Goal: Communication & Community: Answer question/provide support

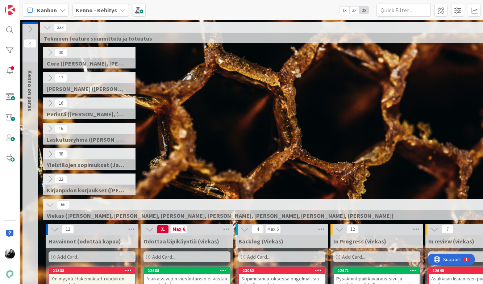
scroll to position [2354, 124]
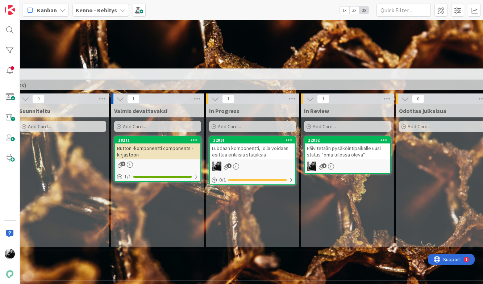
click at [268, 156] on div "Luodaan komponentti, jolla voidaan esittää erilaisia statuksia" at bounding box center [253, 152] width 86 height 16
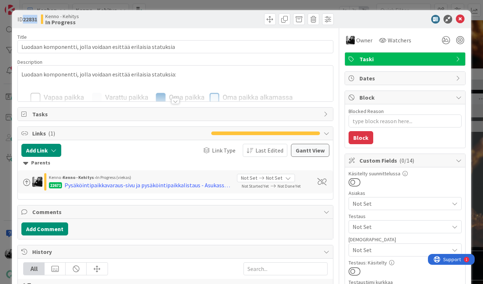
drag, startPoint x: 40, startPoint y: 18, endPoint x: 24, endPoint y: 18, distance: 15.2
click at [24, 18] on div "ID 22831 Kenno - Kehitys In Progress" at bounding box center [95, 19] width 156 height 12
copy b "22831"
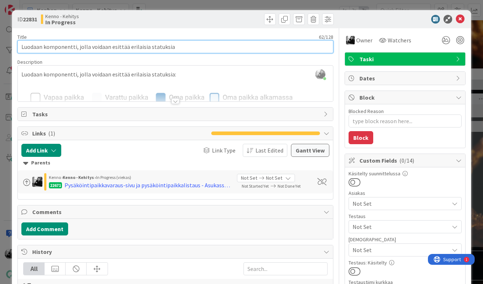
drag, startPoint x: 185, startPoint y: 48, endPoint x: 10, endPoint y: 39, distance: 175.0
click at [10, 39] on div "ID 22831 Kenno - Kehitys In Progress Title 62 / 128 Luodaan komponentti, jolla …" at bounding box center [241, 142] width 483 height 284
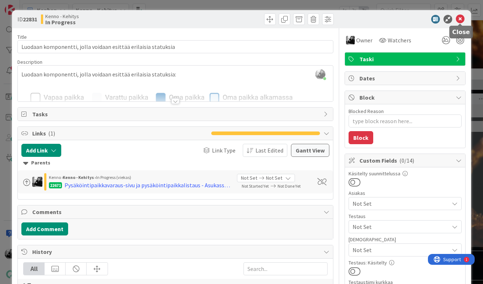
click at [462, 21] on icon at bounding box center [460, 19] width 9 height 9
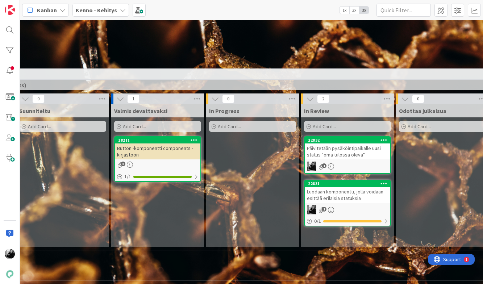
click at [357, 193] on div "Luodaan komponentti, jolla voidaan esittää erilaisia statuksia" at bounding box center [348, 195] width 86 height 16
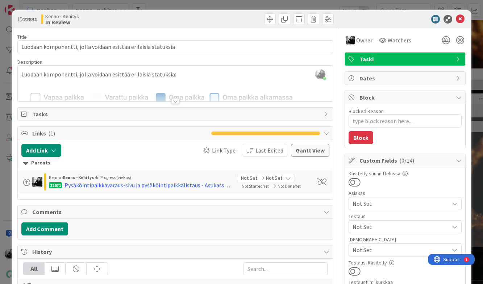
click at [458, 14] on div "ID 22831 Kenno - Kehitys In Review" at bounding box center [241, 19] width 459 height 18
click at [466, 17] on div "ID 22831 Kenno - Kehitys In Review" at bounding box center [241, 19] width 459 height 18
click at [461, 17] on icon at bounding box center [460, 19] width 9 height 9
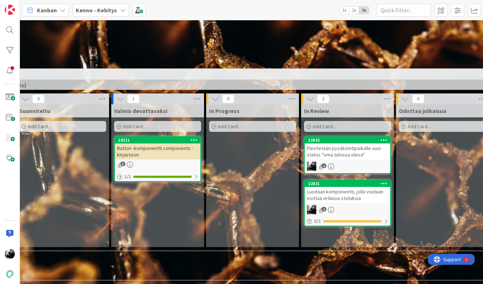
click at [346, 149] on div "Päivitetään pysäköintipaikalle uusi status "oma tulossa oleva"" at bounding box center [348, 152] width 86 height 16
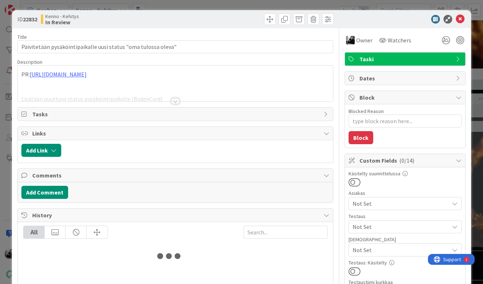
type textarea "x"
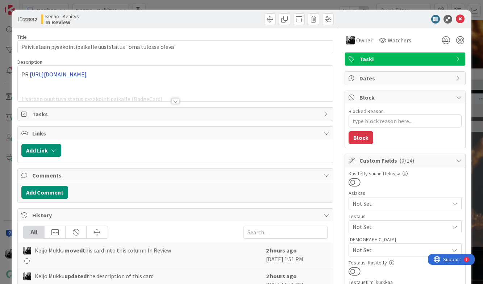
click at [89, 75] on div "PR: https://github.com/pandiafi/components/pull/119 Lisätään puuttuva status py…" at bounding box center [175, 84] width 315 height 36
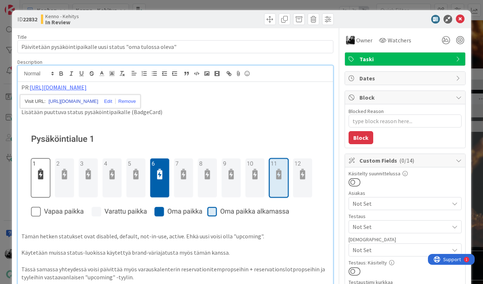
click at [86, 102] on link "https://github.com/pandiafi/components/pull/119" at bounding box center [74, 101] width 50 height 9
click at [462, 19] on icon at bounding box center [460, 19] width 9 height 9
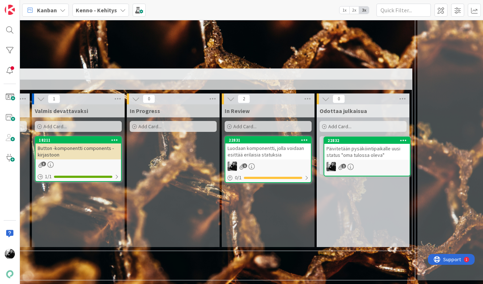
scroll to position [2354, 205]
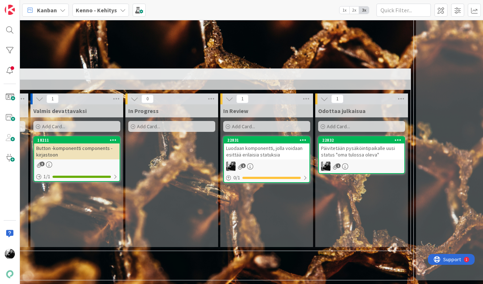
drag, startPoint x: 330, startPoint y: 147, endPoint x: 367, endPoint y: 3, distance: 149.5
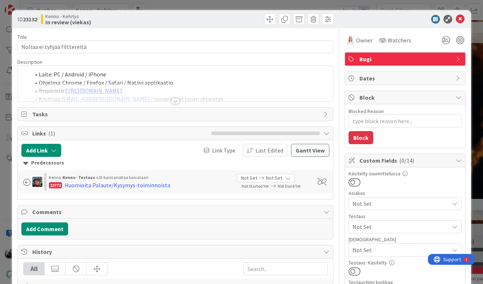
click at [177, 103] on div at bounding box center [176, 101] width 8 height 6
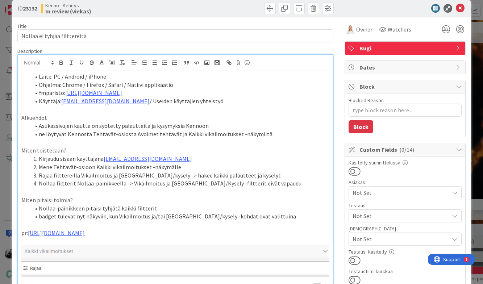
scroll to position [16, 0]
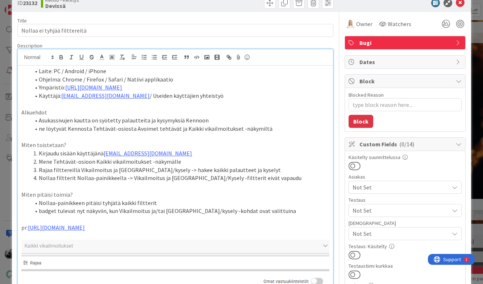
type textarea "x"
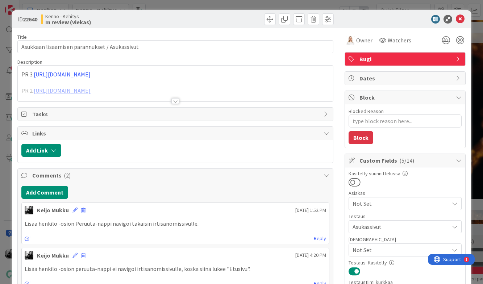
click at [174, 99] on div at bounding box center [176, 101] width 8 height 6
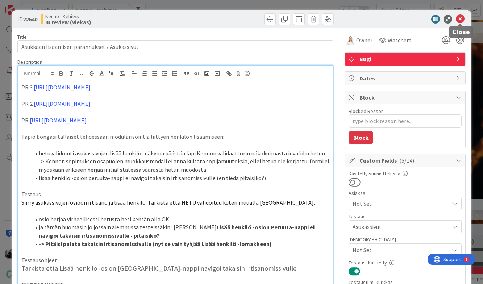
click at [460, 18] on icon at bounding box center [460, 19] width 9 height 9
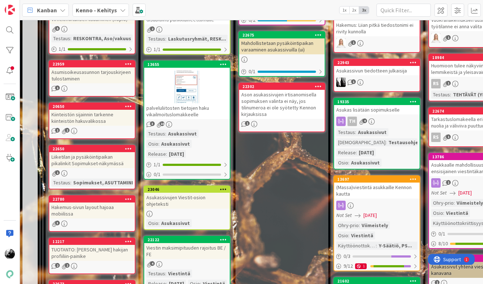
scroll to position [344, 0]
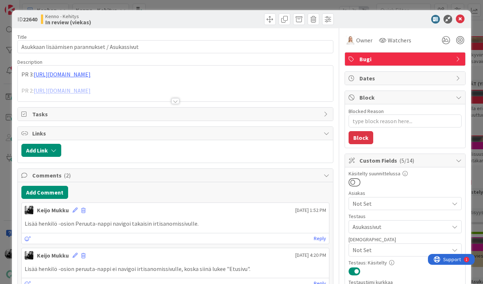
type textarea "x"
click at [178, 102] on div at bounding box center [176, 101] width 8 height 6
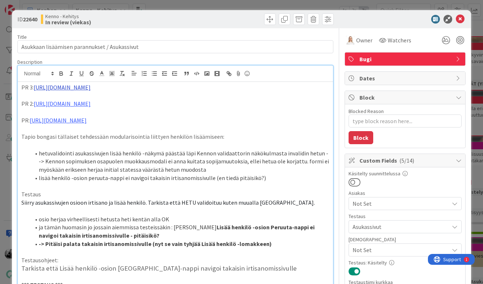
click at [91, 87] on link "[URL][DOMAIN_NAME]" at bounding box center [62, 87] width 57 height 7
click at [96, 102] on link "[URL][DOMAIN_NAME]" at bounding box center [71, 101] width 50 height 9
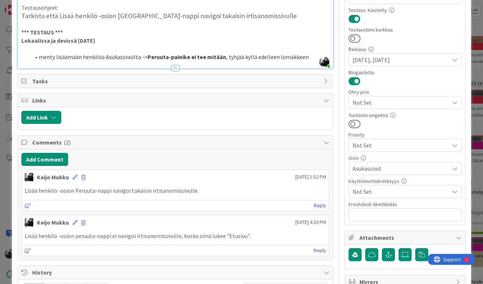
scroll to position [268, 0]
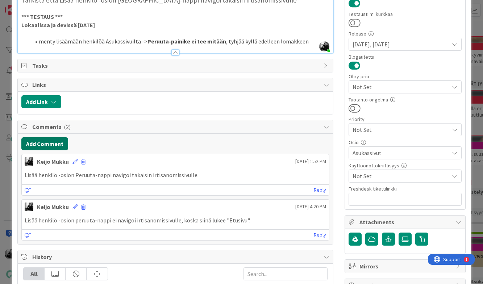
click at [49, 144] on button "Add Comment" at bounding box center [44, 143] width 47 height 13
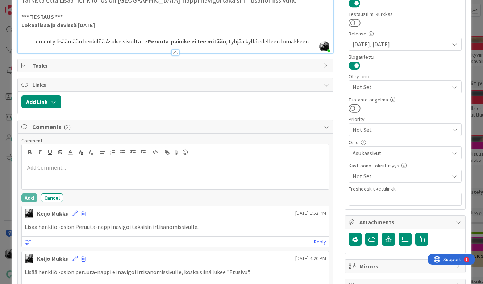
click at [59, 168] on p at bounding box center [175, 168] width 301 height 8
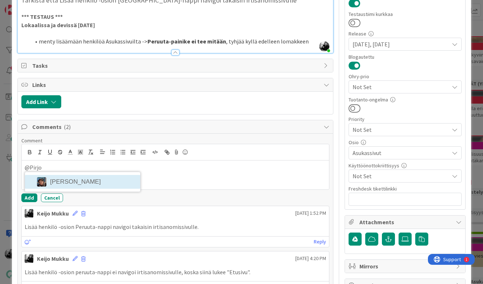
click at [66, 186] on div "@Pirjo [PERSON_NAME]" at bounding box center [175, 175] width 307 height 29
click at [114, 181] on li "[PERSON_NAME]" at bounding box center [82, 182] width 115 height 14
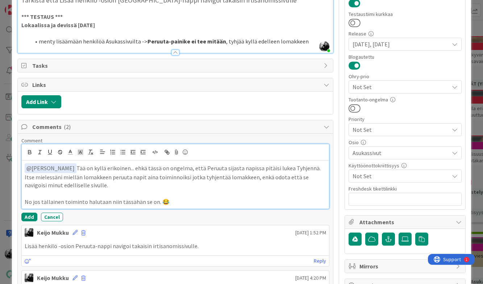
click at [168, 186] on p "﻿ @ [PERSON_NAME] ﻿ Tää on kyllä erikoinen... ehkä tässä on ongelma, että Peruu…" at bounding box center [175, 177] width 301 height 26
drag, startPoint x: 132, startPoint y: 169, endPoint x: 72, endPoint y: 169, distance: 60.6
click at [71, 169] on p "﻿ @ [PERSON_NAME] ﻿ Tää on kyllä erikoinen... ehkä tässä on ongelma, että Peruu…" at bounding box center [175, 177] width 301 height 26
click at [210, 190] on p at bounding box center [175, 194] width 301 height 8
drag, startPoint x: 229, startPoint y: 195, endPoint x: 13, endPoint y: 185, distance: 216.0
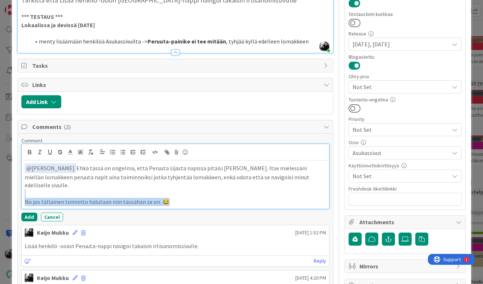
click at [13, 185] on div "ID 22640 Kenno - Kehitys In review (viekas) Title 45 / 128 Asukkaan lisäämisen …" at bounding box center [241, 125] width 459 height 766
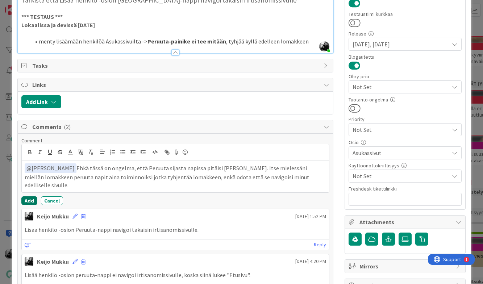
click at [28, 198] on button "Add" at bounding box center [29, 201] width 16 height 9
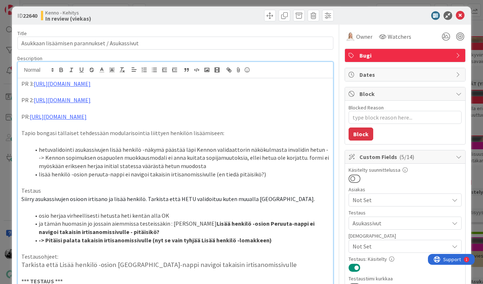
scroll to position [0, 0]
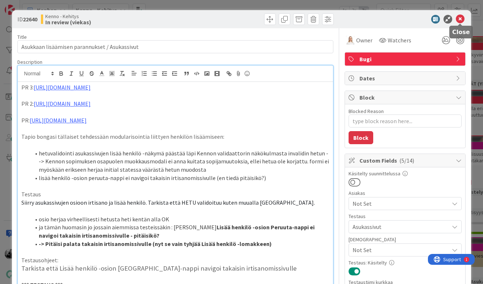
click at [461, 20] on icon at bounding box center [460, 19] width 9 height 9
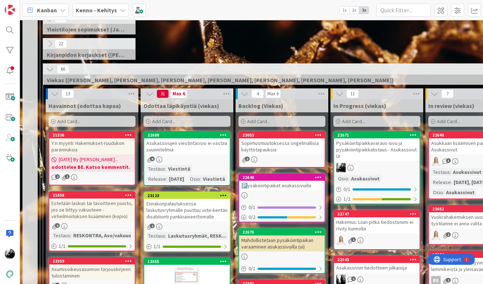
scroll to position [136, 0]
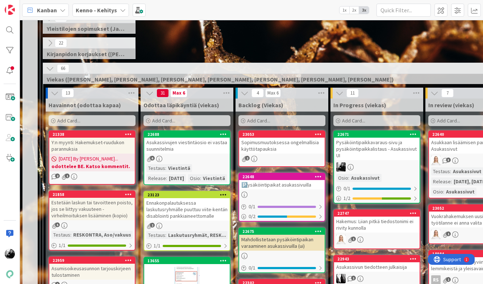
click at [453, 153] on div "Asukkaan lisäämisen parannukset / Asukassivut" at bounding box center [472, 146] width 86 height 16
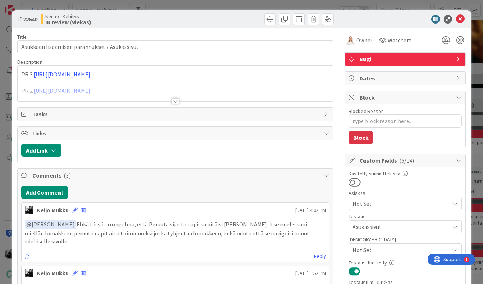
type textarea "x"
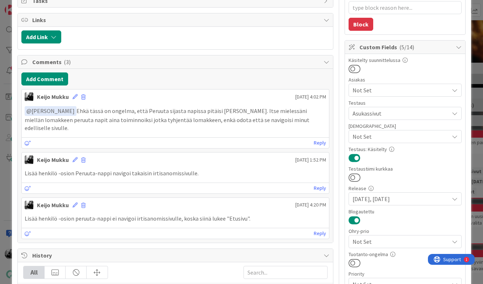
scroll to position [116, 0]
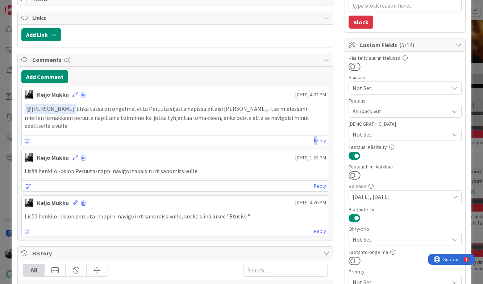
drag, startPoint x: 316, startPoint y: 133, endPoint x: 248, endPoint y: 127, distance: 68.5
click at [248, 127] on div "[PERSON_NAME] [DATE] 4:02 PM ﻿ @ [PERSON_NAME] ﻿ Ehkä tässä on ongelma, että Pe…" at bounding box center [175, 116] width 308 height 59
click at [73, 96] on icon at bounding box center [75, 94] width 5 height 5
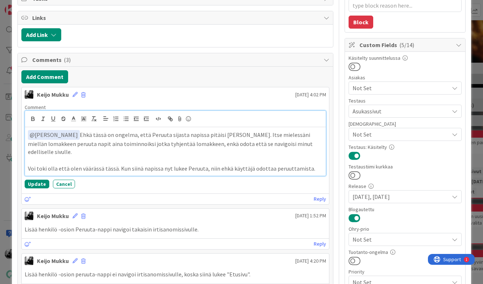
click at [27, 169] on div "﻿ @ [PERSON_NAME] ﻿ Ehkä tässä on ongelma, että Peruuta sijasta napissa pitäisi…" at bounding box center [175, 151] width 301 height 49
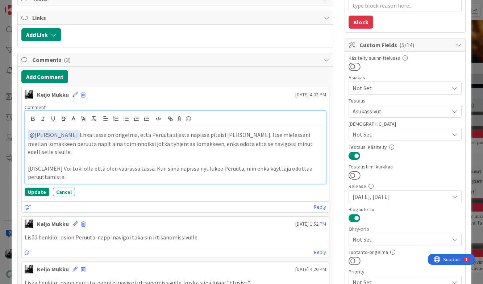
click at [94, 179] on p "[DISCLAIMER] Voi toki olla että olen väärässä tässä. Kun siinä napissa nyt luke…" at bounding box center [175, 173] width 295 height 16
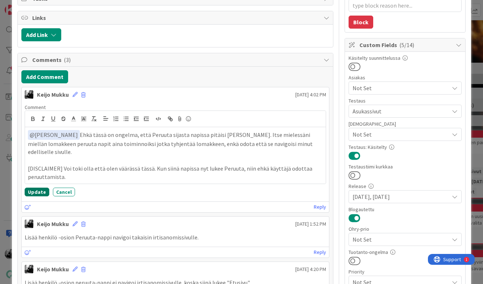
click at [36, 189] on button "Update" at bounding box center [37, 192] width 25 height 9
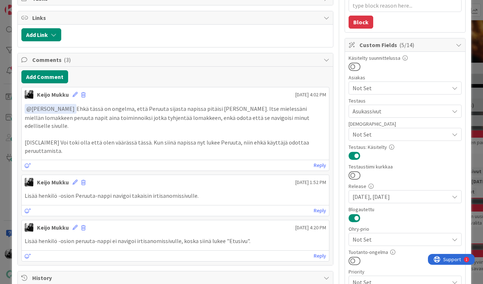
type textarea "x"
click at [191, 146] on p "[DISCLAIMER] Voi toki olla että olen väärässä tässä. Kun siinä napissa nyt luke…" at bounding box center [175, 147] width 301 height 16
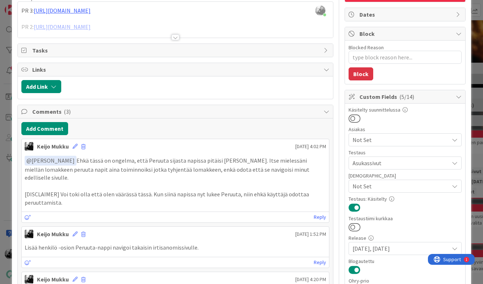
scroll to position [0, 0]
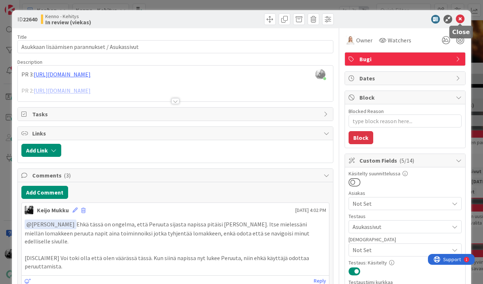
click at [458, 20] on icon at bounding box center [460, 19] width 9 height 9
